Goal: Task Accomplishment & Management: Complete application form

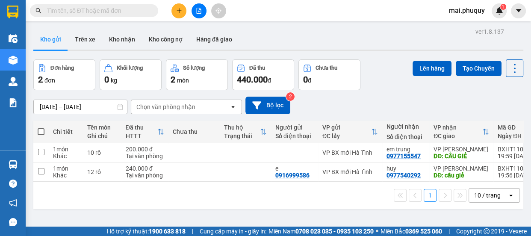
click at [180, 12] on icon "plus" at bounding box center [179, 11] width 6 height 6
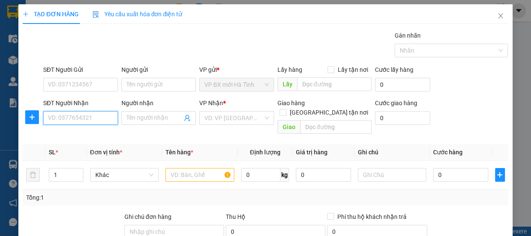
click at [63, 117] on input "SĐT Người Nhận" at bounding box center [80, 118] width 75 height 14
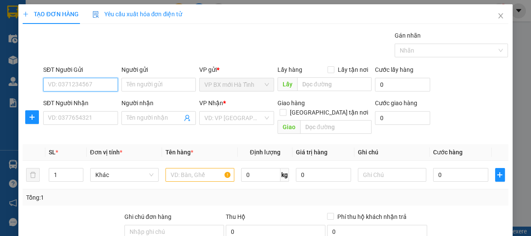
click at [66, 84] on input "SĐT Người Gửi" at bounding box center [80, 85] width 75 height 14
type input "0945299329"
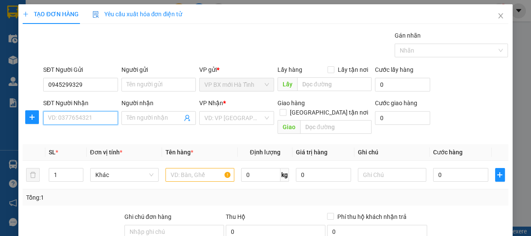
click at [54, 114] on input "SĐT Người Nhận" at bounding box center [80, 118] width 75 height 14
type input "0848977329"
click at [143, 120] on input "Người nhận" at bounding box center [155, 117] width 56 height 9
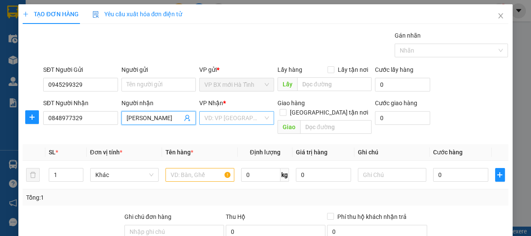
type input "[PERSON_NAME]"
drag, startPoint x: 253, startPoint y: 118, endPoint x: 245, endPoint y: 130, distance: 14.1
click at [251, 119] on input "search" at bounding box center [233, 118] width 59 height 13
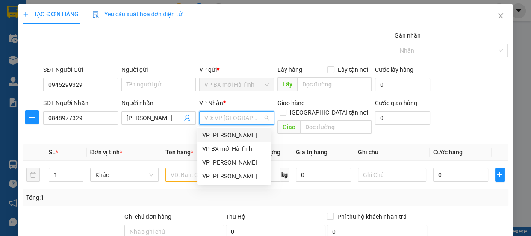
click at [230, 131] on div "VP [PERSON_NAME]" at bounding box center [234, 134] width 64 height 9
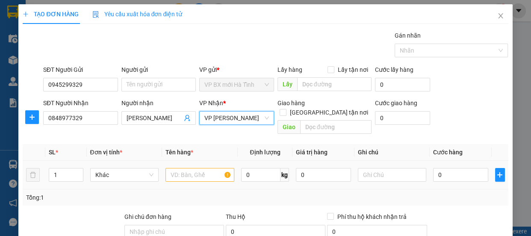
click at [185, 174] on td at bounding box center [200, 175] width 76 height 29
click at [189, 168] on input "text" at bounding box center [199, 175] width 69 height 14
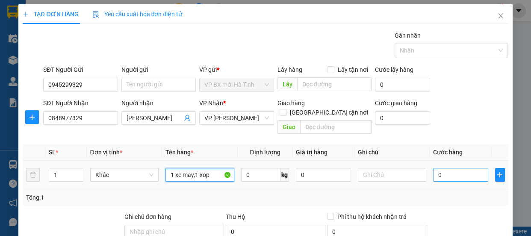
type input "1 xe may,1 xop"
click at [444, 169] on input "0" at bounding box center [460, 175] width 55 height 14
type input "2"
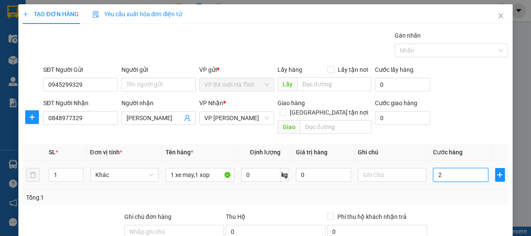
type input "25"
type input "250"
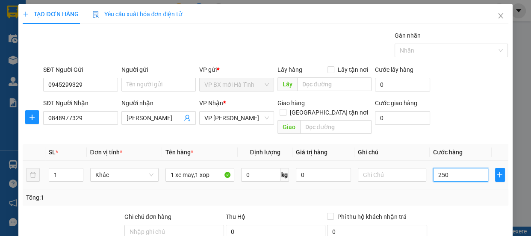
type input "250"
type input "2.500"
type input "25.000"
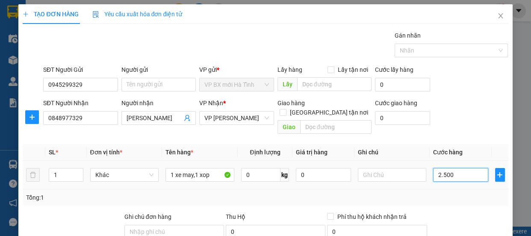
type input "25.000"
type input "250.000"
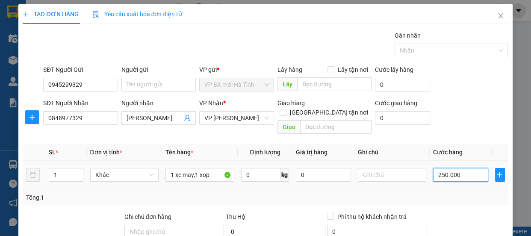
scroll to position [106, 0]
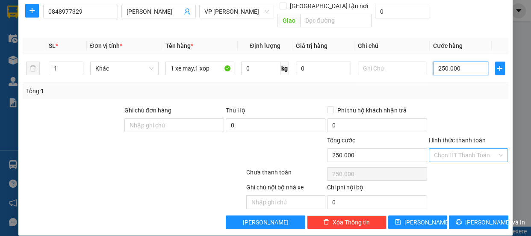
type input "250.000"
click at [489, 149] on input "Hình thức thanh toán" at bounding box center [465, 155] width 63 height 13
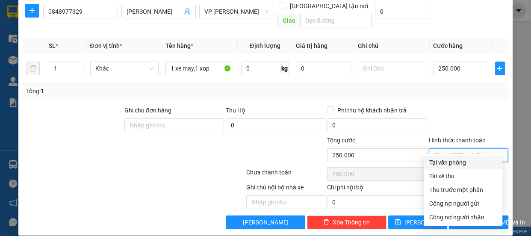
click at [445, 162] on div "Tại văn phòng" at bounding box center [463, 162] width 68 height 9
type input "0"
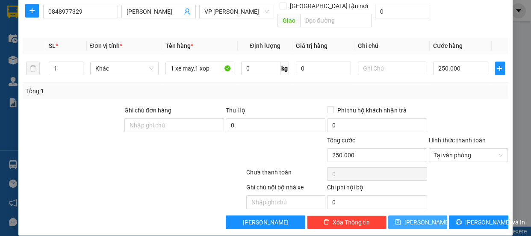
click at [419, 218] on span "[PERSON_NAME]" at bounding box center [427, 222] width 46 height 9
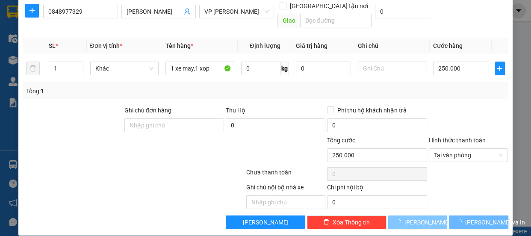
type input "0"
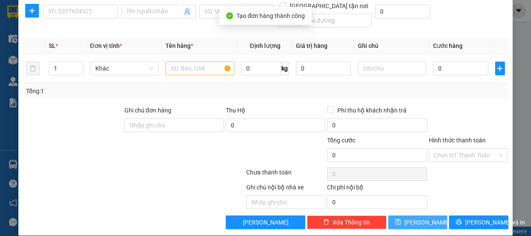
scroll to position [0, 0]
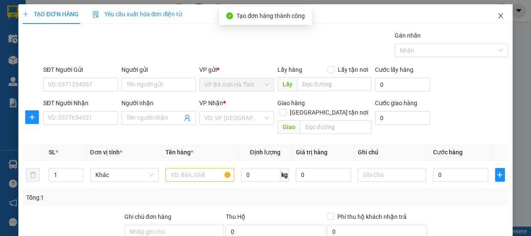
click at [496, 20] on span "Close" at bounding box center [501, 16] width 24 height 24
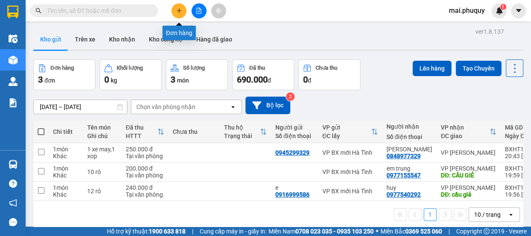
click at [182, 12] on button at bounding box center [178, 10] width 15 height 15
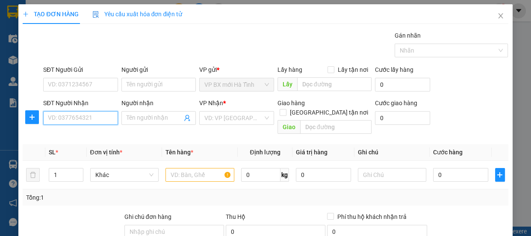
click at [83, 117] on input "SĐT Người Nhận" at bounding box center [80, 118] width 75 height 14
type input "0977676609"
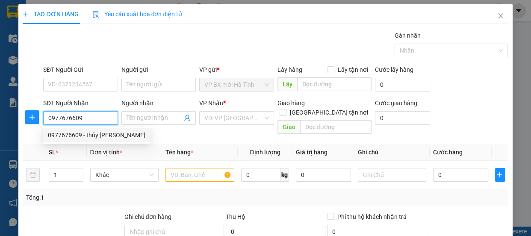
click at [114, 136] on div "0977676609 - thủy [PERSON_NAME]" at bounding box center [96, 134] width 97 height 9
type input "thủy Bánh ram"
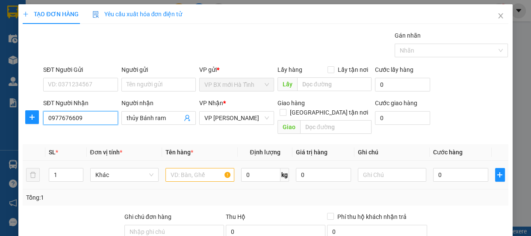
type input "0977676609"
click at [197, 168] on input "text" at bounding box center [199, 175] width 69 height 14
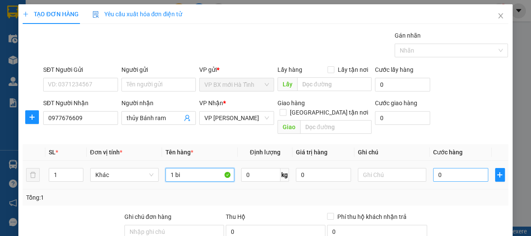
type input "1 bi"
click at [435, 168] on input "0" at bounding box center [460, 175] width 55 height 14
type input "7"
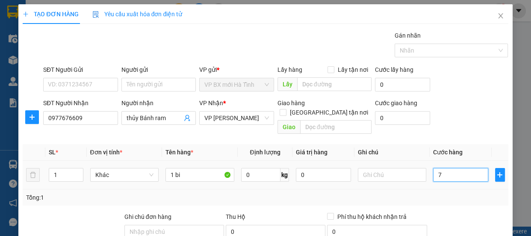
type input "70"
type input "700"
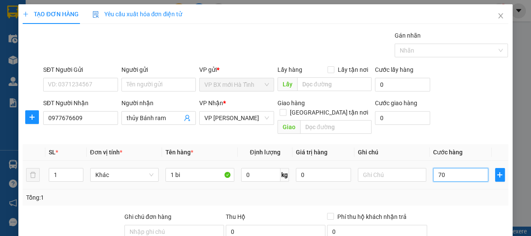
type input "700"
type input "7.000"
type input "70.000"
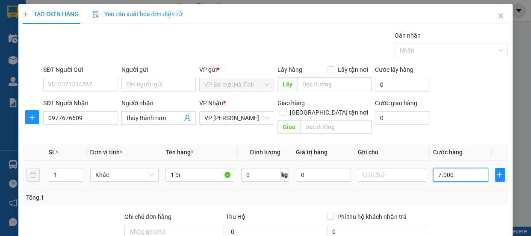
type input "70.000"
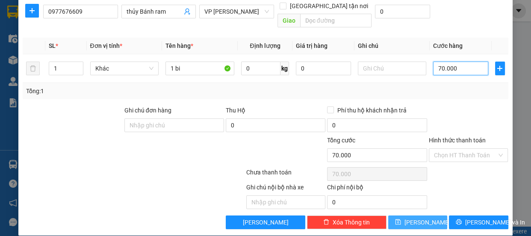
type input "70.000"
click at [412, 215] on button "[PERSON_NAME]" at bounding box center [417, 222] width 59 height 14
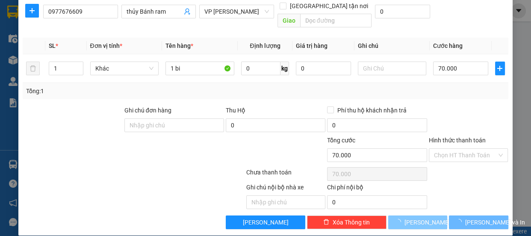
type input "0"
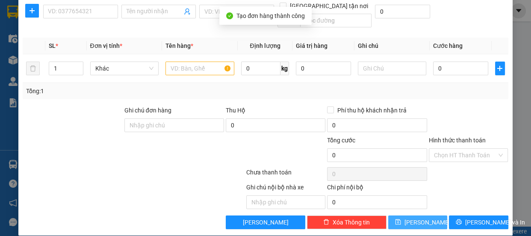
scroll to position [0, 0]
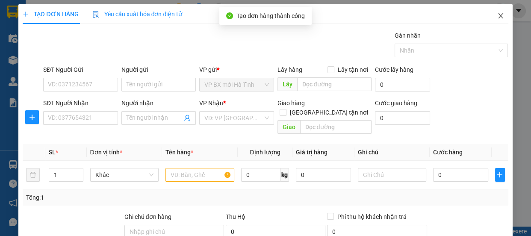
click at [498, 15] on icon "close" at bounding box center [500, 15] width 5 height 5
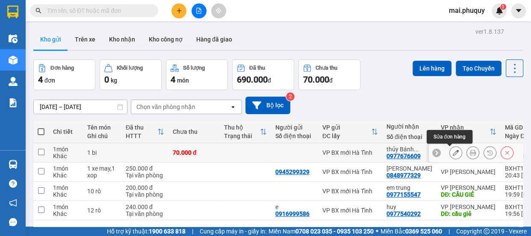
click at [453, 153] on icon at bounding box center [456, 153] width 6 height 6
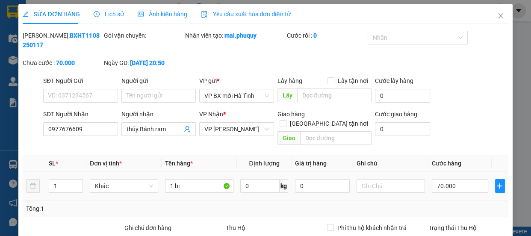
type input "0977676609"
type input "thủy Bánh ram"
type input "70.000"
click at [168, 179] on input "1 bi" at bounding box center [199, 186] width 68 height 14
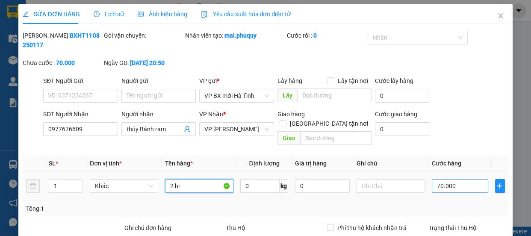
type input "2 bi"
click at [435, 179] on input "70.000" at bounding box center [460, 186] width 56 height 14
type input "1"
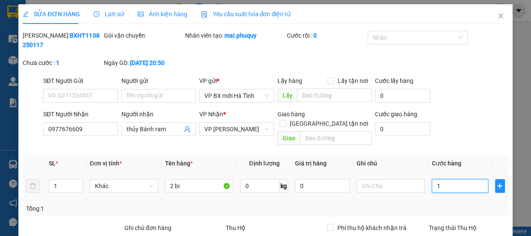
type input "14"
type input "140"
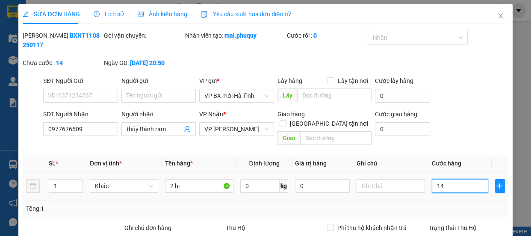
type input "140"
type input "1.400"
type input "14.000"
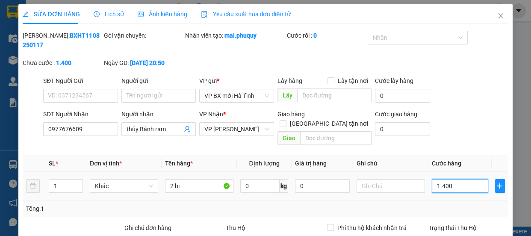
type input "14.000"
type input "140.000"
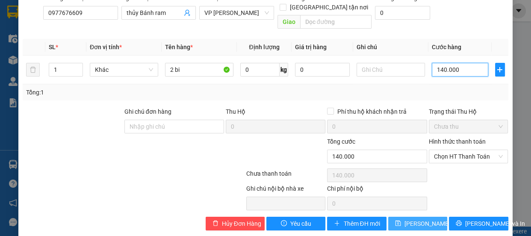
type input "140.000"
click at [419, 219] on span "[PERSON_NAME] thay đổi" at bounding box center [438, 223] width 68 height 9
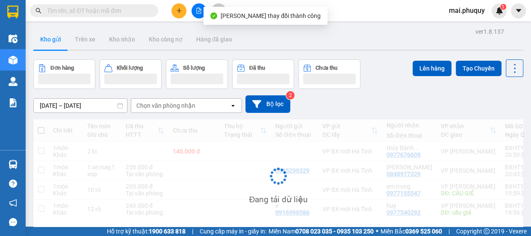
scroll to position [38, 0]
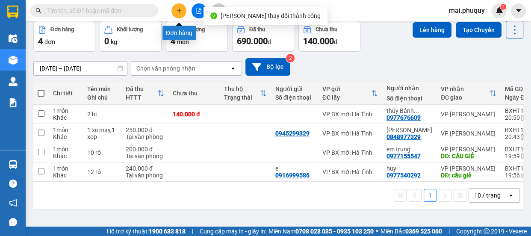
click at [181, 10] on icon "plus" at bounding box center [179, 10] width 5 height 0
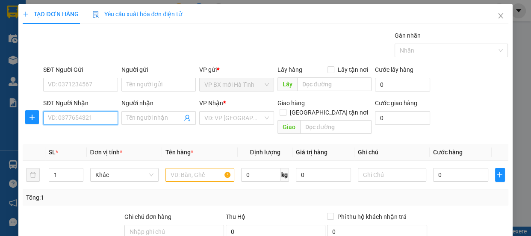
click at [80, 113] on input "SĐT Người Nhận" at bounding box center [80, 118] width 75 height 14
type input "0964437168"
click at [91, 137] on div "0964437168 - thuỷ" at bounding box center [80, 134] width 64 height 9
type input "thuỷ"
type input "0964437168"
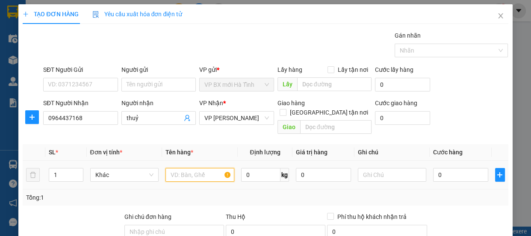
click at [189, 168] on input "text" at bounding box center [199, 175] width 69 height 14
drag, startPoint x: 146, startPoint y: 118, endPoint x: 111, endPoint y: 125, distance: 35.4
click at [111, 125] on div "SĐT Người Nhận 0964437168 Người nhận thuỷ thuỷ VP Nhận * VP [PERSON_NAME] hàng …" at bounding box center [275, 117] width 469 height 39
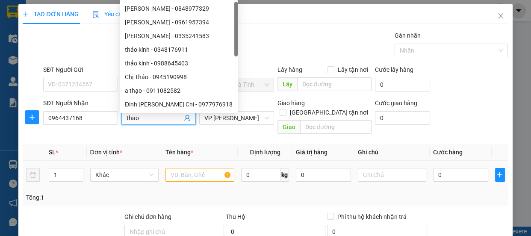
type input "thao"
click at [183, 168] on input "text" at bounding box center [199, 175] width 69 height 14
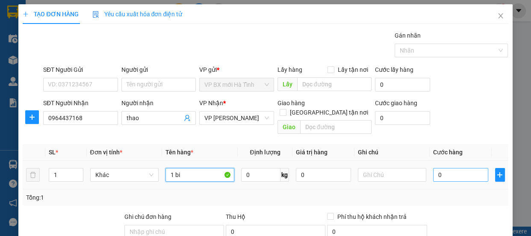
type input "1 bi"
click at [437, 168] on input "0" at bounding box center [460, 175] width 55 height 14
type input "7"
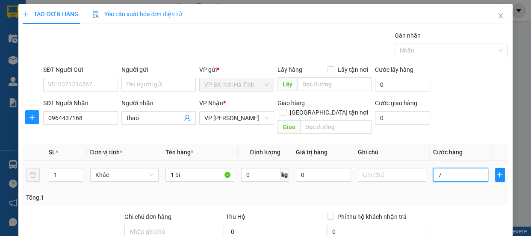
type input "70"
type input "700"
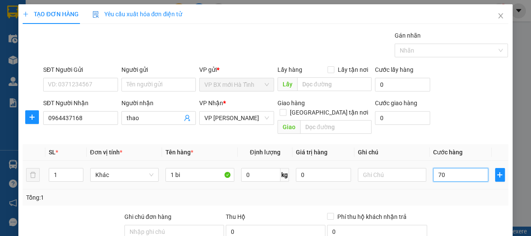
type input "700"
type input "7.000"
type input "70.000"
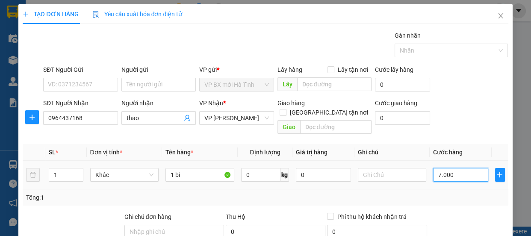
type input "70.000"
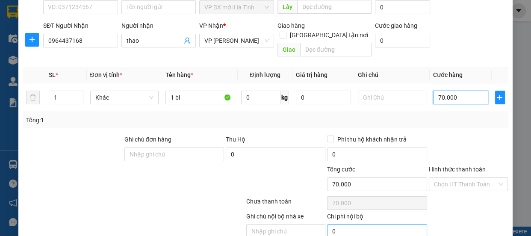
scroll to position [106, 0]
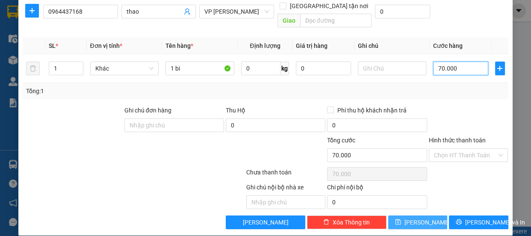
type input "70.000"
click at [414, 218] on span "[PERSON_NAME]" at bounding box center [427, 222] width 46 height 9
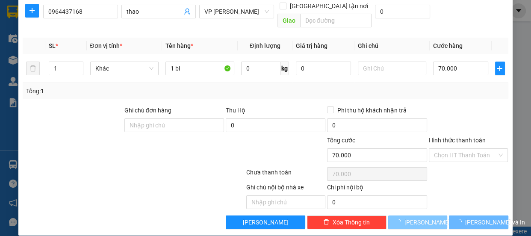
type input "0"
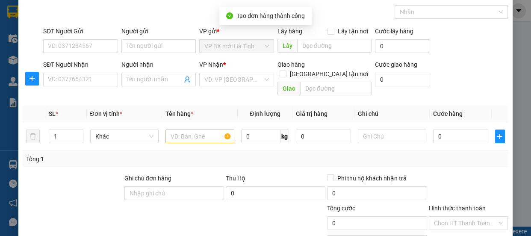
scroll to position [0, 0]
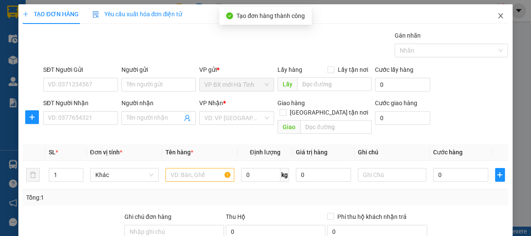
click at [497, 18] on icon "close" at bounding box center [500, 15] width 7 height 7
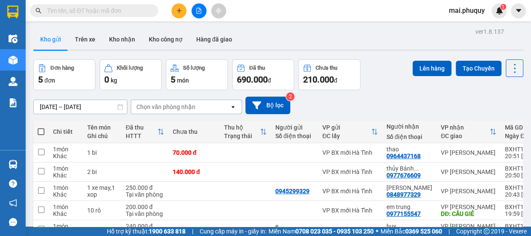
click at [176, 5] on button at bounding box center [178, 10] width 15 height 15
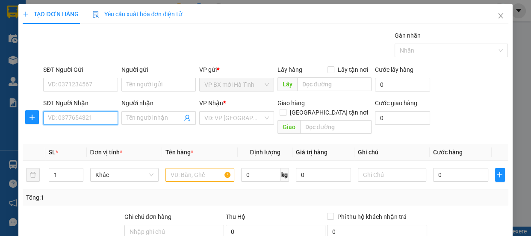
click at [67, 116] on input "SĐT Người Nhận" at bounding box center [80, 118] width 75 height 14
type input "0947276121"
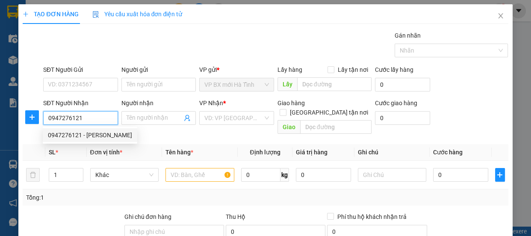
click at [100, 131] on div "0947276121 - [PERSON_NAME]" at bounding box center [90, 134] width 84 height 9
type input "huyền"
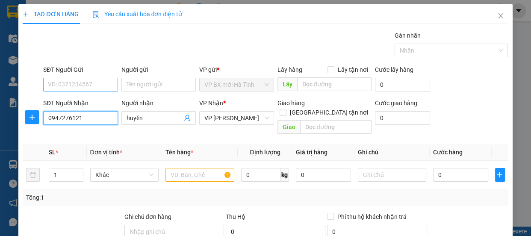
type input "0947276121"
click at [59, 81] on input "SĐT Người Gửi" at bounding box center [80, 85] width 75 height 14
type input "0915042245"
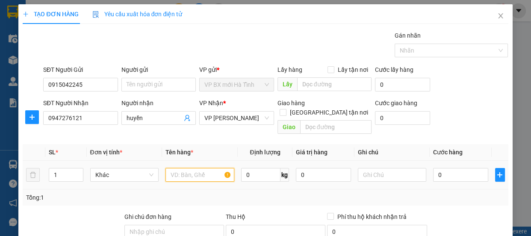
click at [176, 168] on input "text" at bounding box center [199, 175] width 69 height 14
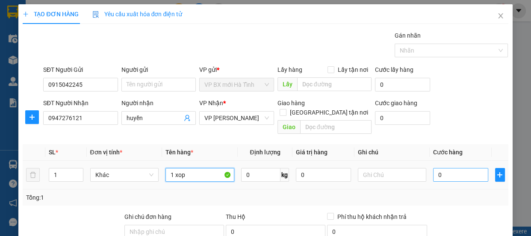
type input "1 xop"
click at [452, 168] on input "0" at bounding box center [460, 175] width 55 height 14
type input "3"
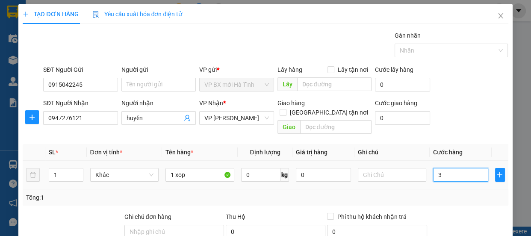
type input "30"
type input "300"
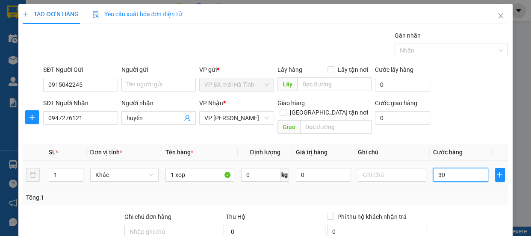
type input "300"
type input "3.000"
type input "30.000"
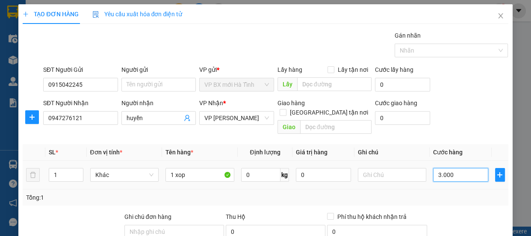
type input "30.000"
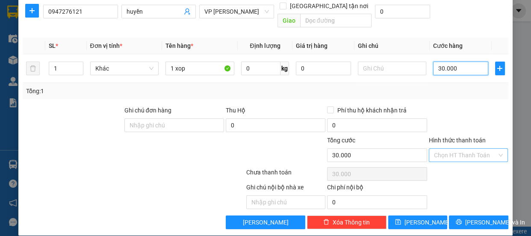
type input "30.000"
click at [489, 149] on input "Hình thức thanh toán" at bounding box center [465, 155] width 63 height 13
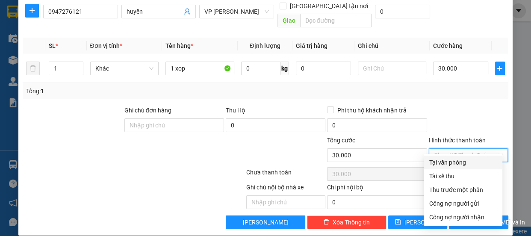
click at [455, 162] on div "Tại văn phòng" at bounding box center [463, 162] width 68 height 9
type input "0"
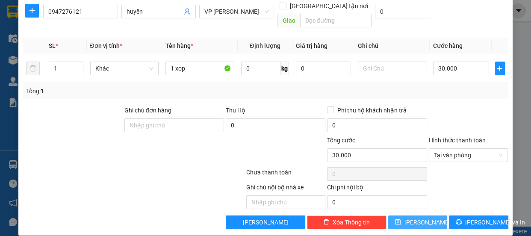
click at [401, 215] on button "[PERSON_NAME]" at bounding box center [417, 222] width 59 height 14
type input "0"
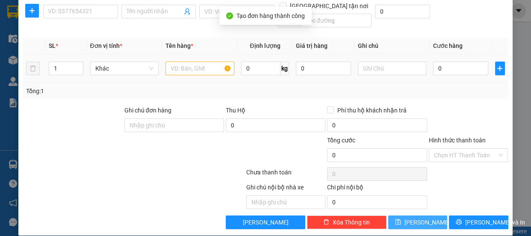
scroll to position [0, 0]
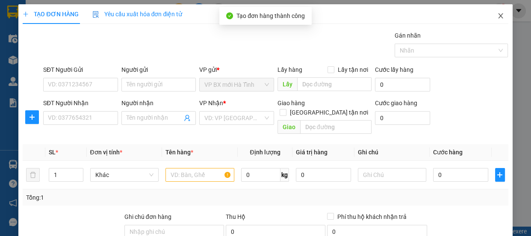
click at [497, 19] on icon "close" at bounding box center [500, 15] width 7 height 7
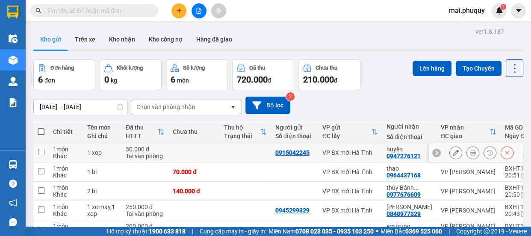
scroll to position [70, 0]
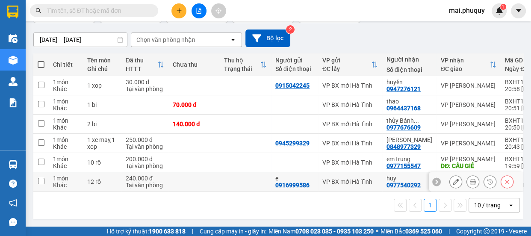
click at [43, 179] on input "checkbox" at bounding box center [41, 181] width 6 height 6
checkbox input "true"
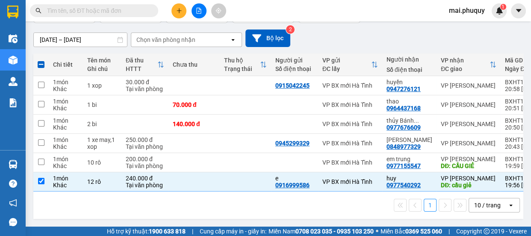
click at [42, 61] on span at bounding box center [41, 64] width 7 height 7
click at [41, 60] on input "checkbox" at bounding box center [41, 60] width 0 height 0
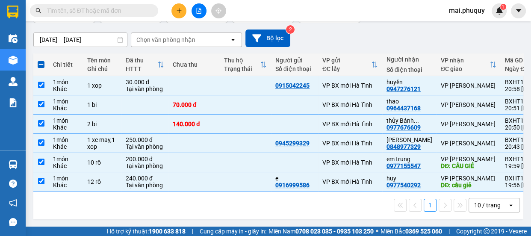
checkbox input "true"
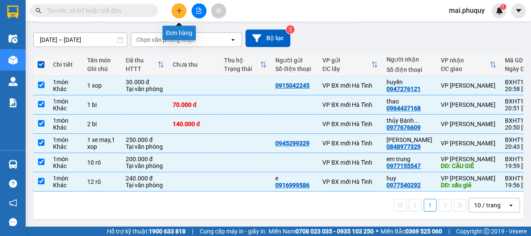
click at [177, 9] on icon "plus" at bounding box center [179, 11] width 6 height 6
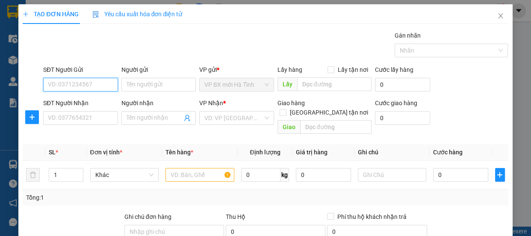
click at [66, 86] on input "SĐT Người Gửi" at bounding box center [80, 85] width 75 height 14
type input "0985246988"
click at [87, 101] on div "0985246988 - e" at bounding box center [80, 101] width 64 height 9
type input "e"
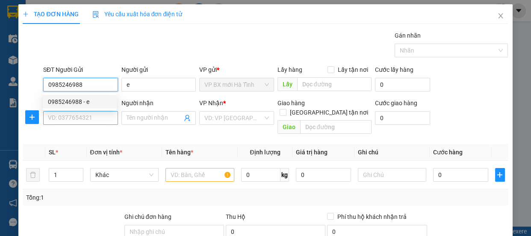
type input "0985246988"
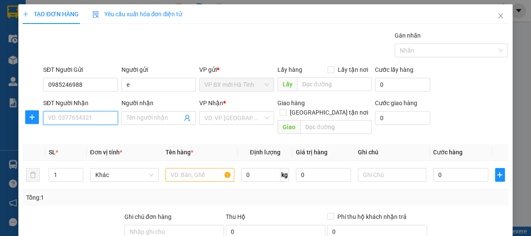
click at [81, 118] on input "SĐT Người Nhận" at bounding box center [80, 118] width 75 height 14
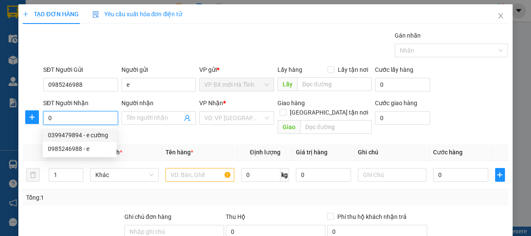
click at [83, 136] on div "0399479894 - e cường" at bounding box center [80, 134] width 64 height 9
type input "0399479894"
type input "e cường"
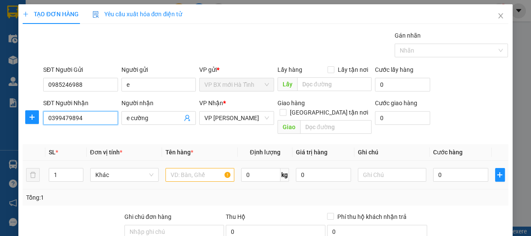
type input "0399479894"
click at [189, 168] on input "text" at bounding box center [199, 175] width 69 height 14
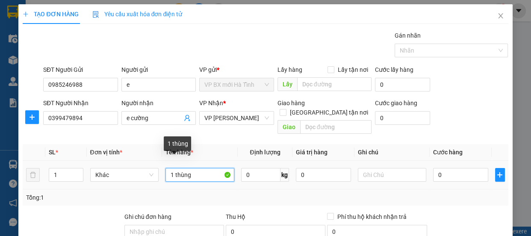
click at [172, 168] on input "1 thùng" at bounding box center [199, 175] width 69 height 14
type input "thùng"
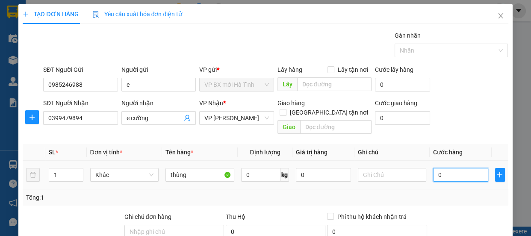
click at [440, 168] on input "0" at bounding box center [460, 175] width 55 height 14
type input "5"
type input "50"
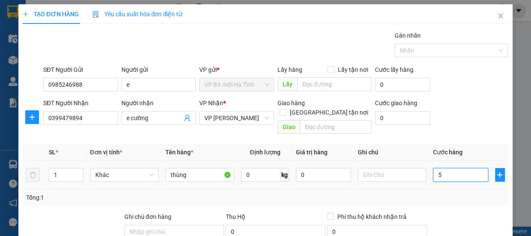
type input "50"
type input "500"
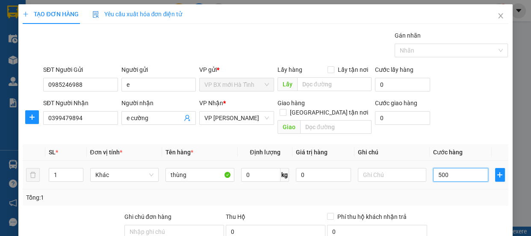
type input "5.000"
type input "50.000"
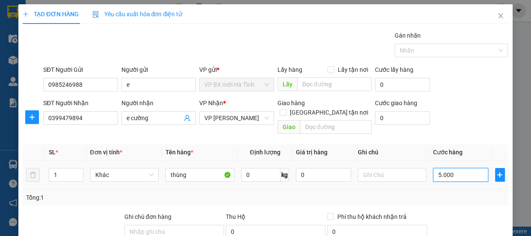
type input "50.000"
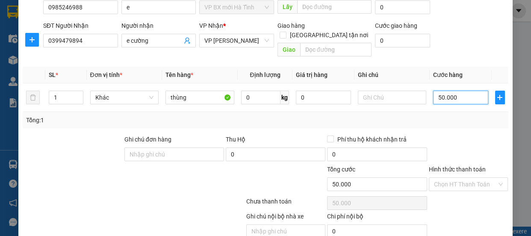
scroll to position [106, 0]
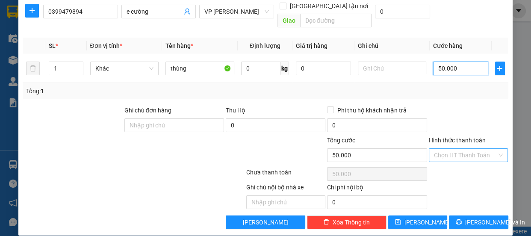
type input "50.000"
click at [451, 149] on input "Hình thức thanh toán" at bounding box center [465, 155] width 63 height 13
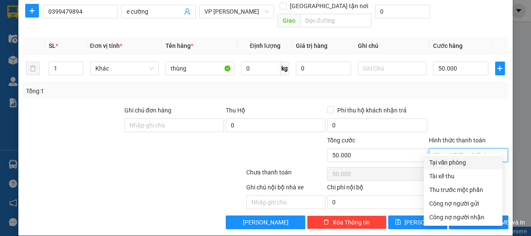
click at [455, 156] on div "Tại văn phòng" at bounding box center [463, 163] width 79 height 14
type input "0"
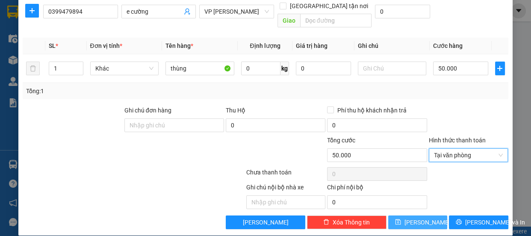
click at [423, 215] on button "[PERSON_NAME]" at bounding box center [417, 222] width 59 height 14
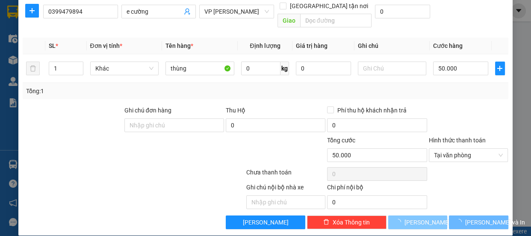
type input "0"
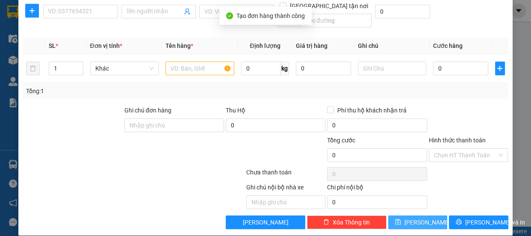
scroll to position [0, 0]
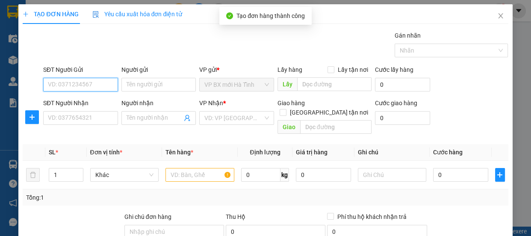
drag, startPoint x: 75, startPoint y: 82, endPoint x: 71, endPoint y: 89, distance: 8.0
click at [73, 88] on input "SĐT Người Gửi" at bounding box center [80, 85] width 75 height 14
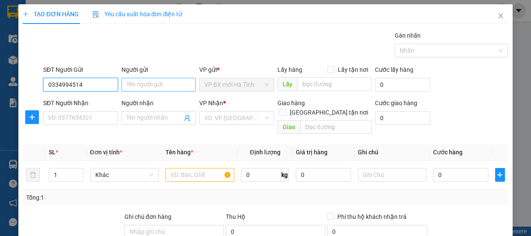
type input "0334994514"
click at [134, 86] on input "Người gửi" at bounding box center [158, 85] width 75 height 14
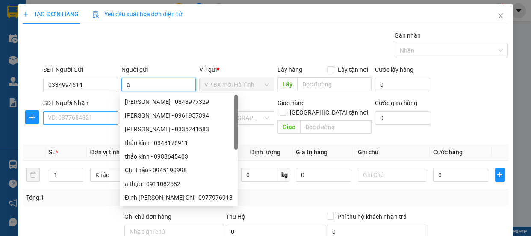
type input "a"
click at [71, 123] on input "SĐT Người Nhận" at bounding box center [80, 118] width 75 height 14
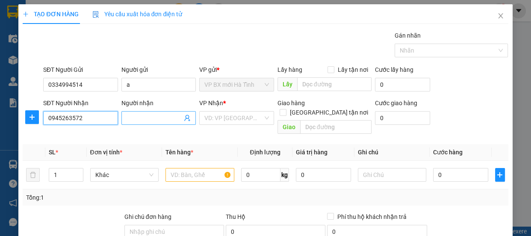
type input "0945263572"
click at [139, 114] on input "Người nhận" at bounding box center [155, 117] width 56 height 9
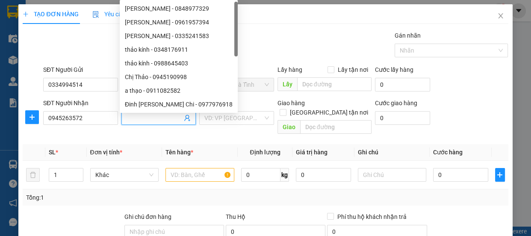
type input "s"
drag, startPoint x: 128, startPoint y: 117, endPoint x: 118, endPoint y: 116, distance: 10.3
click at [115, 116] on div "SĐT Người Nhận 0945263572 Người nhận c VP Nhận * VD: VP [GEOGRAPHIC_DATA] Giao …" at bounding box center [275, 117] width 469 height 39
type input "3"
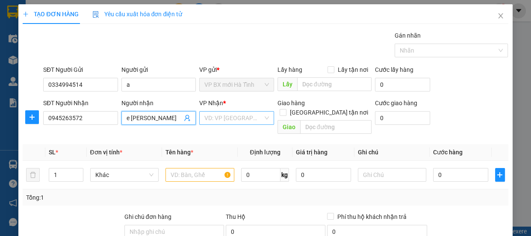
type input "e [PERSON_NAME]"
click at [205, 118] on input "search" at bounding box center [233, 118] width 59 height 13
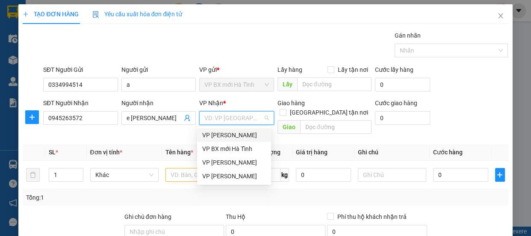
click at [218, 133] on div "VP [PERSON_NAME]" at bounding box center [234, 134] width 64 height 9
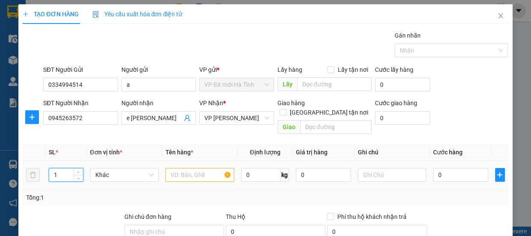
drag, startPoint x: 59, startPoint y: 166, endPoint x: 44, endPoint y: 166, distance: 15.0
click at [44, 166] on tr "1 Khác 0 kg 0 0" at bounding box center [265, 175] width 485 height 29
type input "2"
click at [177, 168] on input "text" at bounding box center [199, 175] width 69 height 14
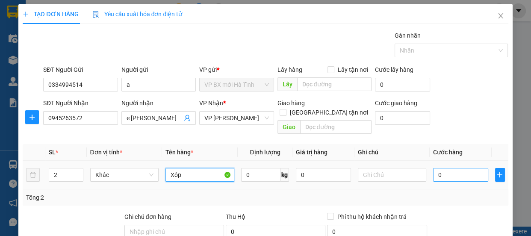
type input "Xôp"
type input "9"
type input "90"
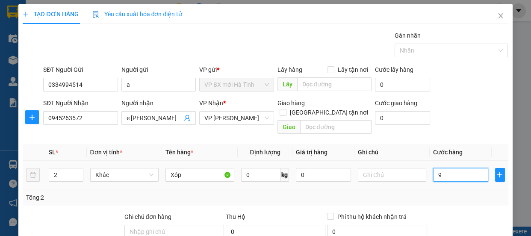
type input "90"
type input "900"
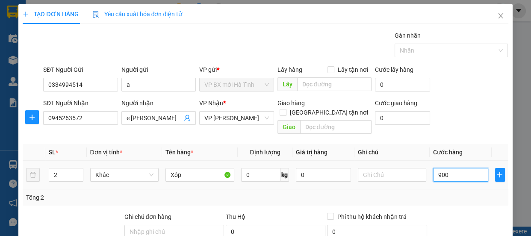
type input "9.000"
type input "90.000"
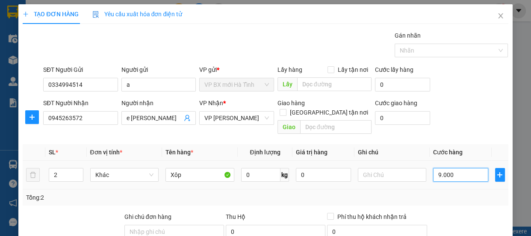
type input "90.000"
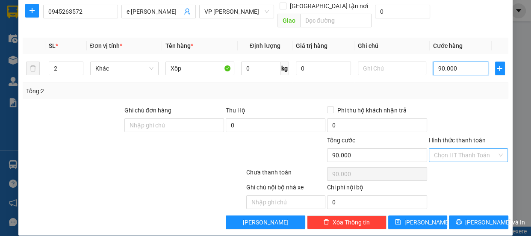
type input "90.000"
click at [452, 149] on input "Hình thức thanh toán" at bounding box center [465, 155] width 63 height 13
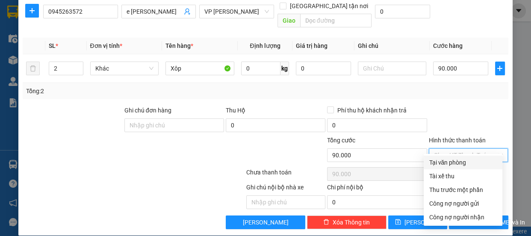
click at [450, 159] on div "Tại văn phòng" at bounding box center [463, 162] width 68 height 9
type input "0"
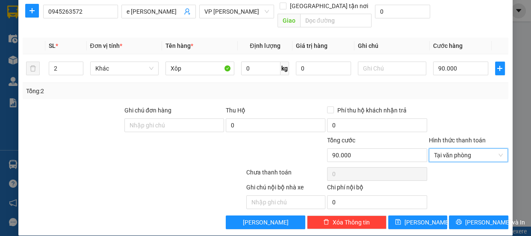
click at [423, 204] on div "Transit Pickup Surcharge Ids Transit Deliver Surcharge Ids Transit Deliver Surc…" at bounding box center [265, 76] width 485 height 305
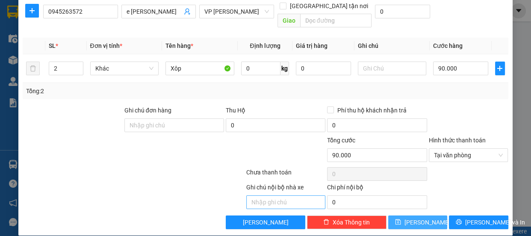
drag, startPoint x: 419, startPoint y: 218, endPoint x: 298, endPoint y: 189, distance: 124.4
click at [419, 218] on button "[PERSON_NAME]" at bounding box center [417, 222] width 59 height 14
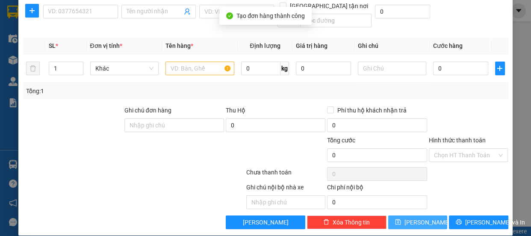
scroll to position [0, 0]
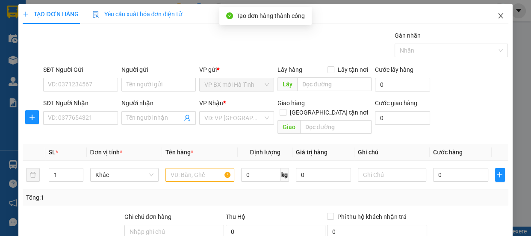
drag, startPoint x: 496, startPoint y: 19, endPoint x: 3, endPoint y: 48, distance: 493.3
click at [497, 19] on icon "close" at bounding box center [500, 15] width 7 height 7
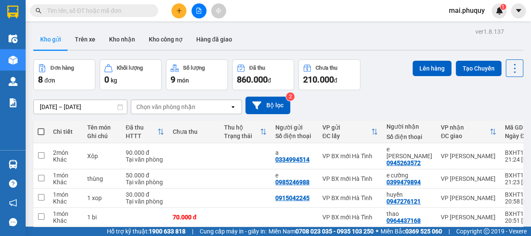
click at [41, 132] on span at bounding box center [41, 131] width 7 height 7
click at [41, 127] on input "checkbox" at bounding box center [41, 127] width 0 height 0
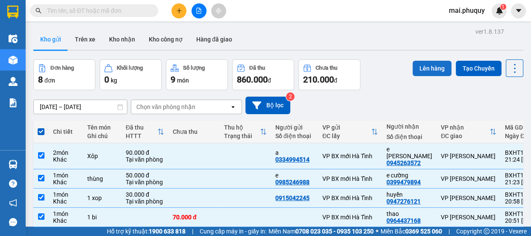
click at [416, 68] on button "Lên hàng" at bounding box center [432, 68] width 39 height 15
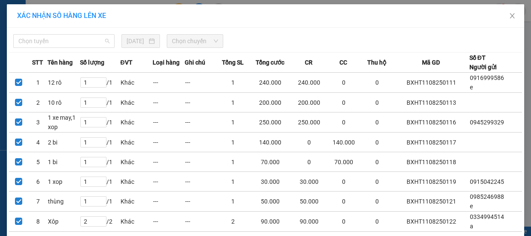
drag, startPoint x: 59, startPoint y: 40, endPoint x: 50, endPoint y: 62, distance: 24.4
click at [58, 40] on span "Chọn tuyến" at bounding box center [63, 41] width 91 height 13
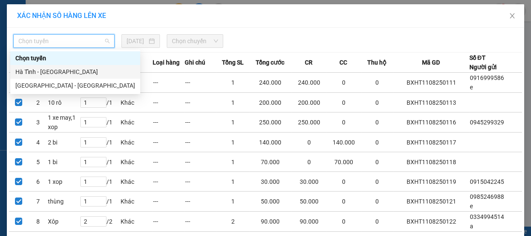
click at [37, 72] on div "Hà Tĩnh - [GEOGRAPHIC_DATA]" at bounding box center [75, 71] width 120 height 9
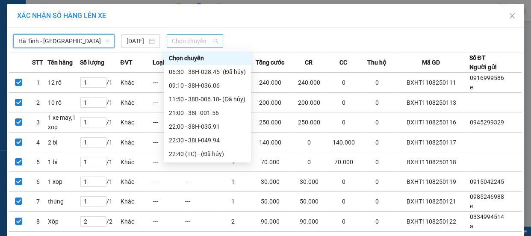
click at [180, 37] on span "Chọn chuyến" at bounding box center [195, 41] width 46 height 13
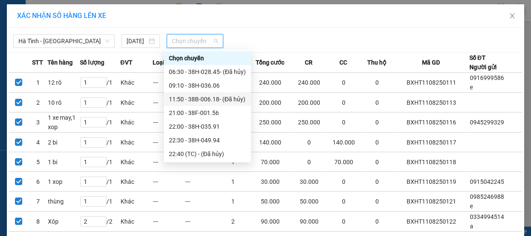
scroll to position [27, 0]
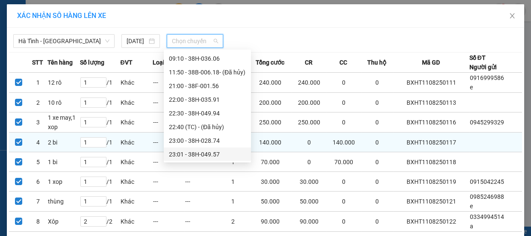
click at [218, 155] on div "23:01 - 38H-049.57" at bounding box center [207, 154] width 77 height 9
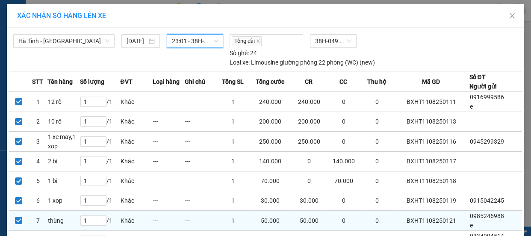
scroll to position [73, 0]
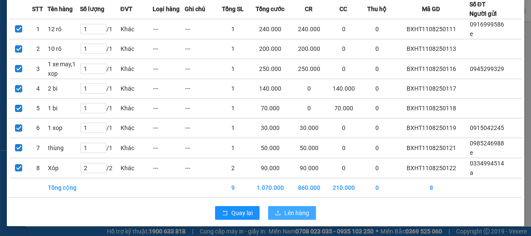
click at [292, 210] on span "Lên hàng" at bounding box center [296, 212] width 25 height 9
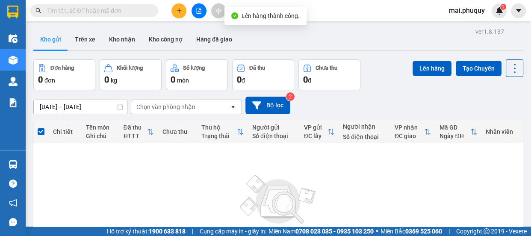
drag, startPoint x: 199, startPoint y: 13, endPoint x: 207, endPoint y: 17, distance: 9.0
click at [201, 13] on button at bounding box center [199, 10] width 15 height 15
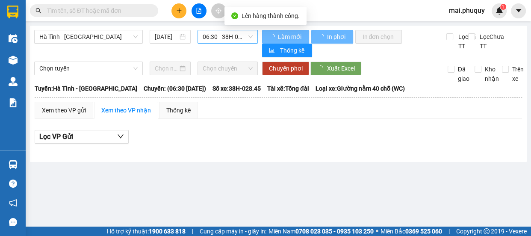
click at [231, 34] on span "06:30 - 38H-028.45 - (Đã hủy)" at bounding box center [228, 36] width 50 height 13
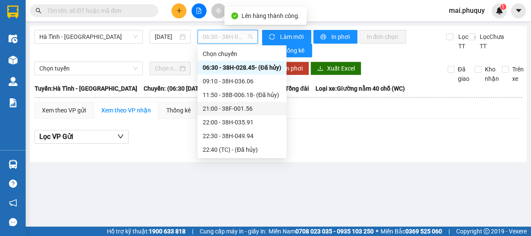
scroll to position [27, 0]
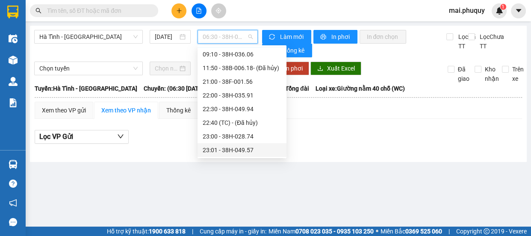
click at [246, 150] on div "23:01 - 38H-049.57" at bounding box center [242, 149] width 79 height 9
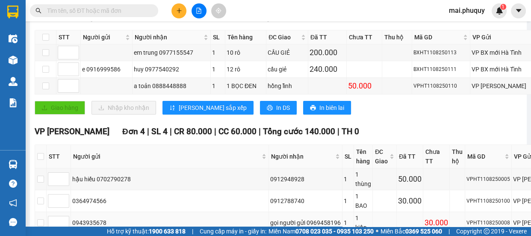
scroll to position [194, 0]
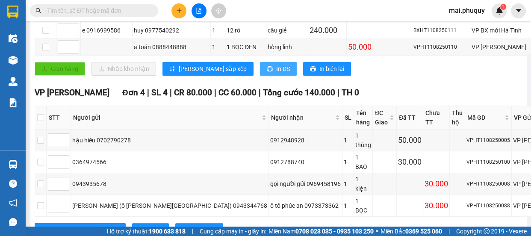
click at [276, 68] on span "In DS" at bounding box center [283, 68] width 14 height 9
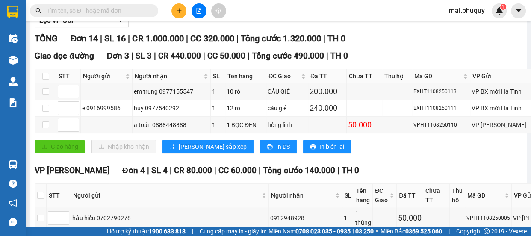
scroll to position [311, 0]
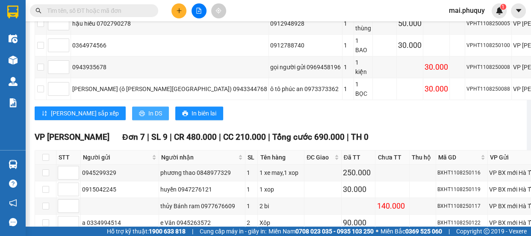
click at [148, 109] on span "In DS" at bounding box center [155, 113] width 14 height 9
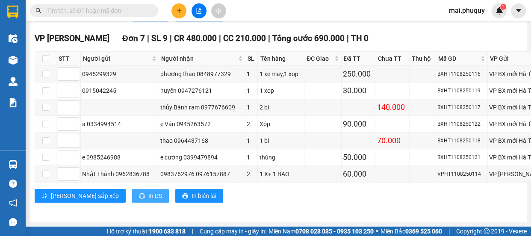
click at [148, 194] on span "In DS" at bounding box center [155, 195] width 14 height 9
